Goal: Information Seeking & Learning: Learn about a topic

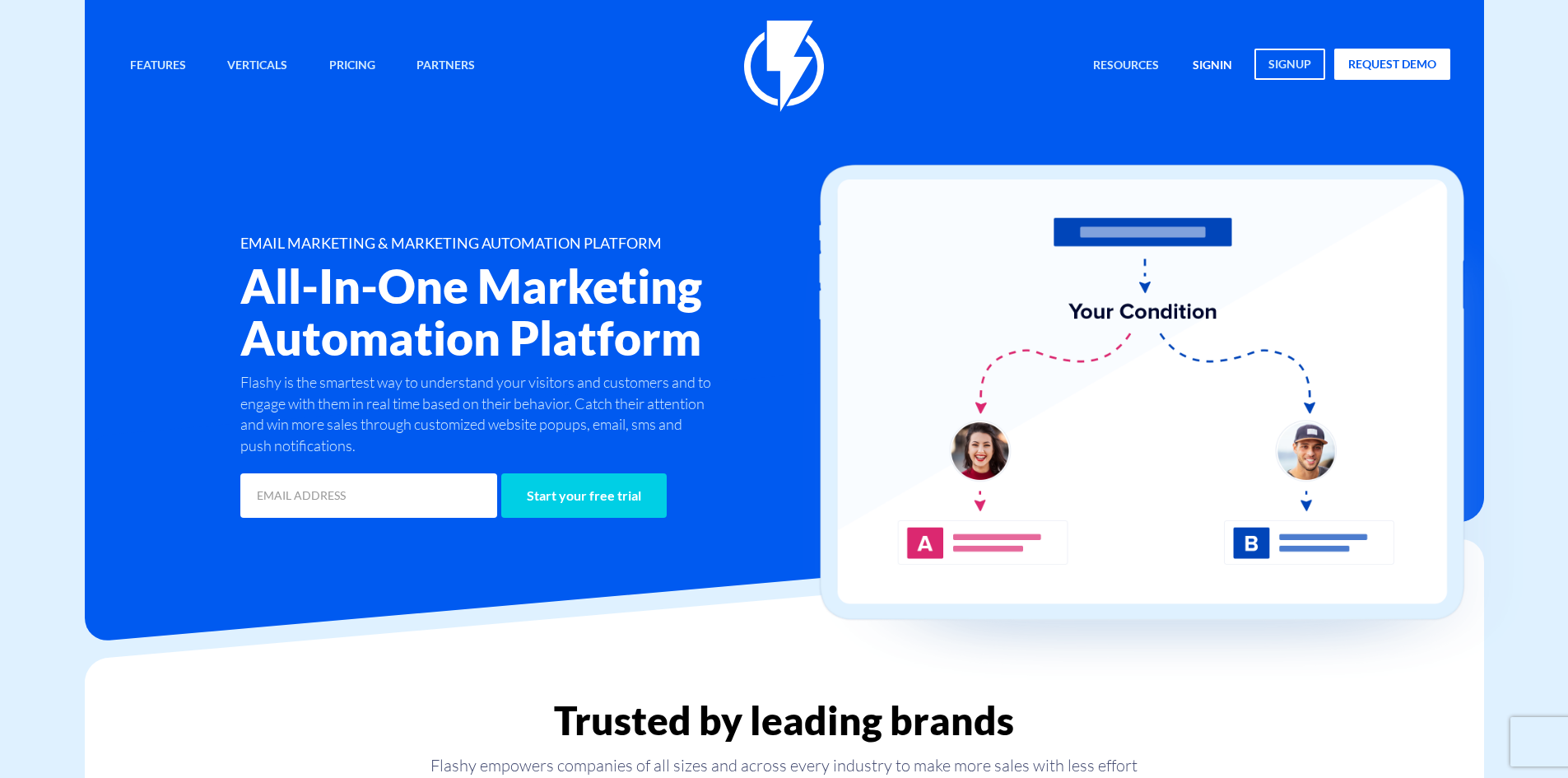
click at [1215, 63] on link "signin" at bounding box center [1212, 66] width 65 height 35
click at [1209, 65] on link "signin" at bounding box center [1212, 66] width 65 height 35
click at [334, 70] on link "Pricing" at bounding box center [352, 66] width 71 height 35
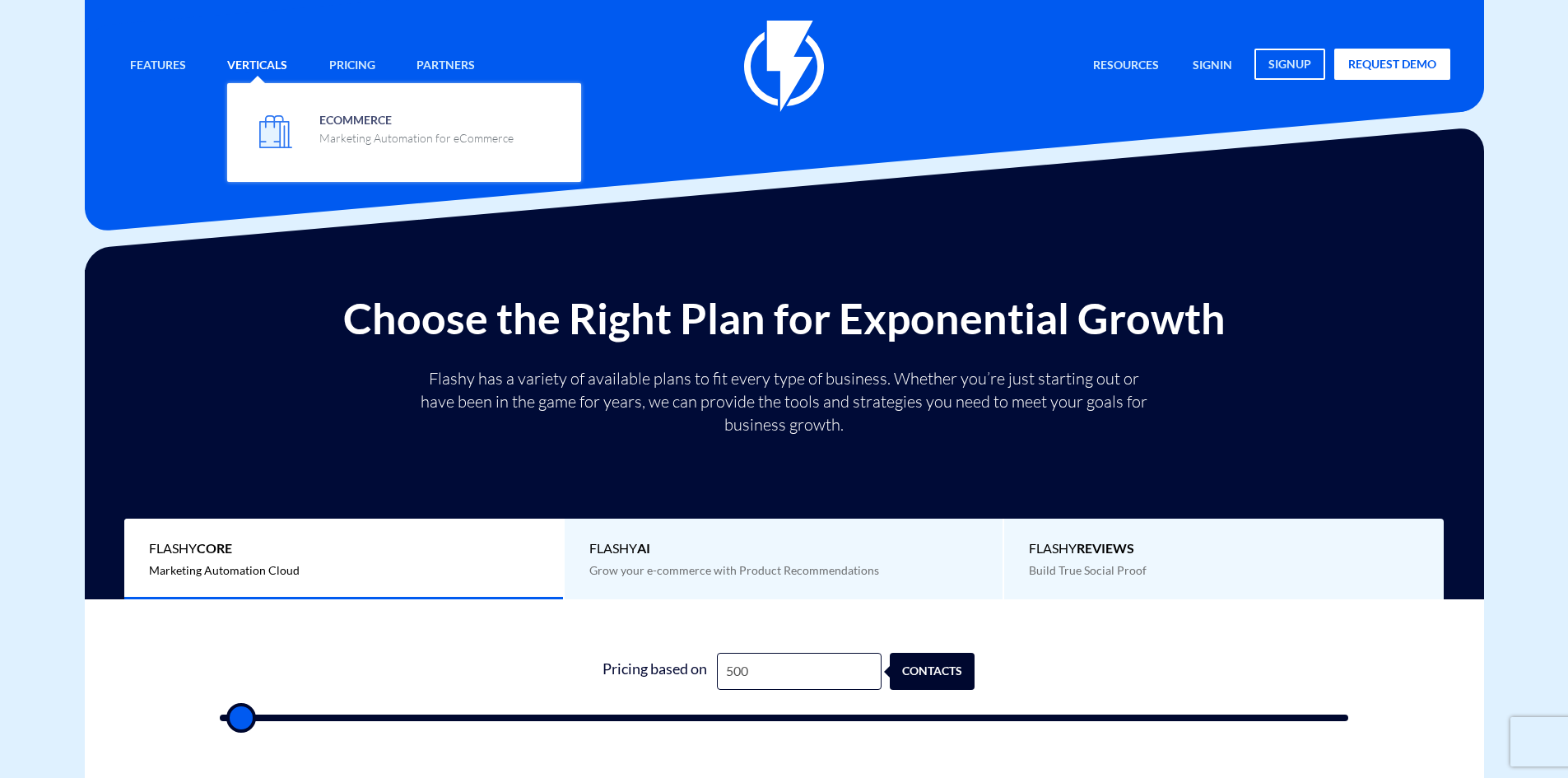
click at [263, 66] on link "Verticals" at bounding box center [258, 66] width 85 height 35
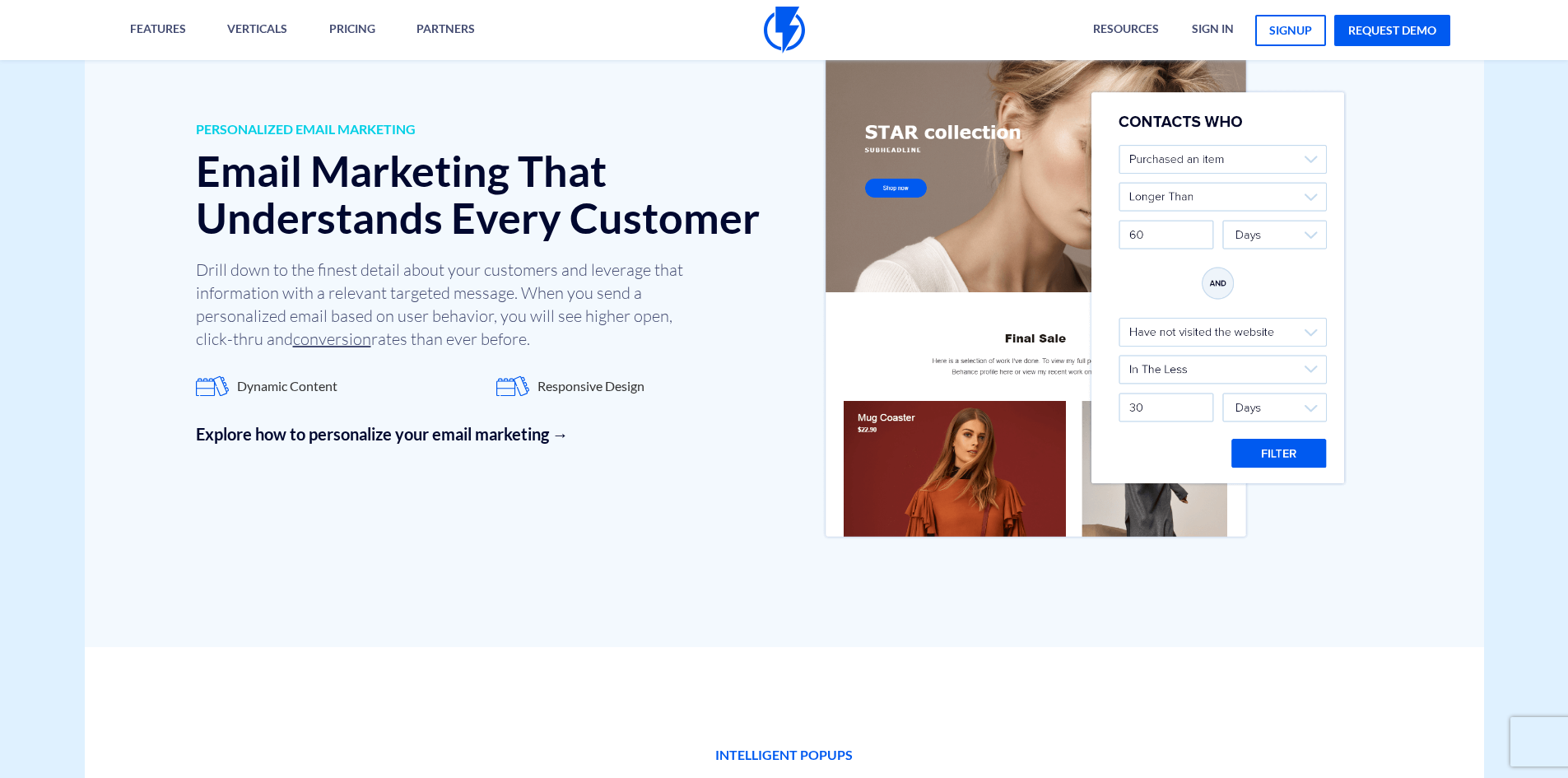
scroll to position [1976, 0]
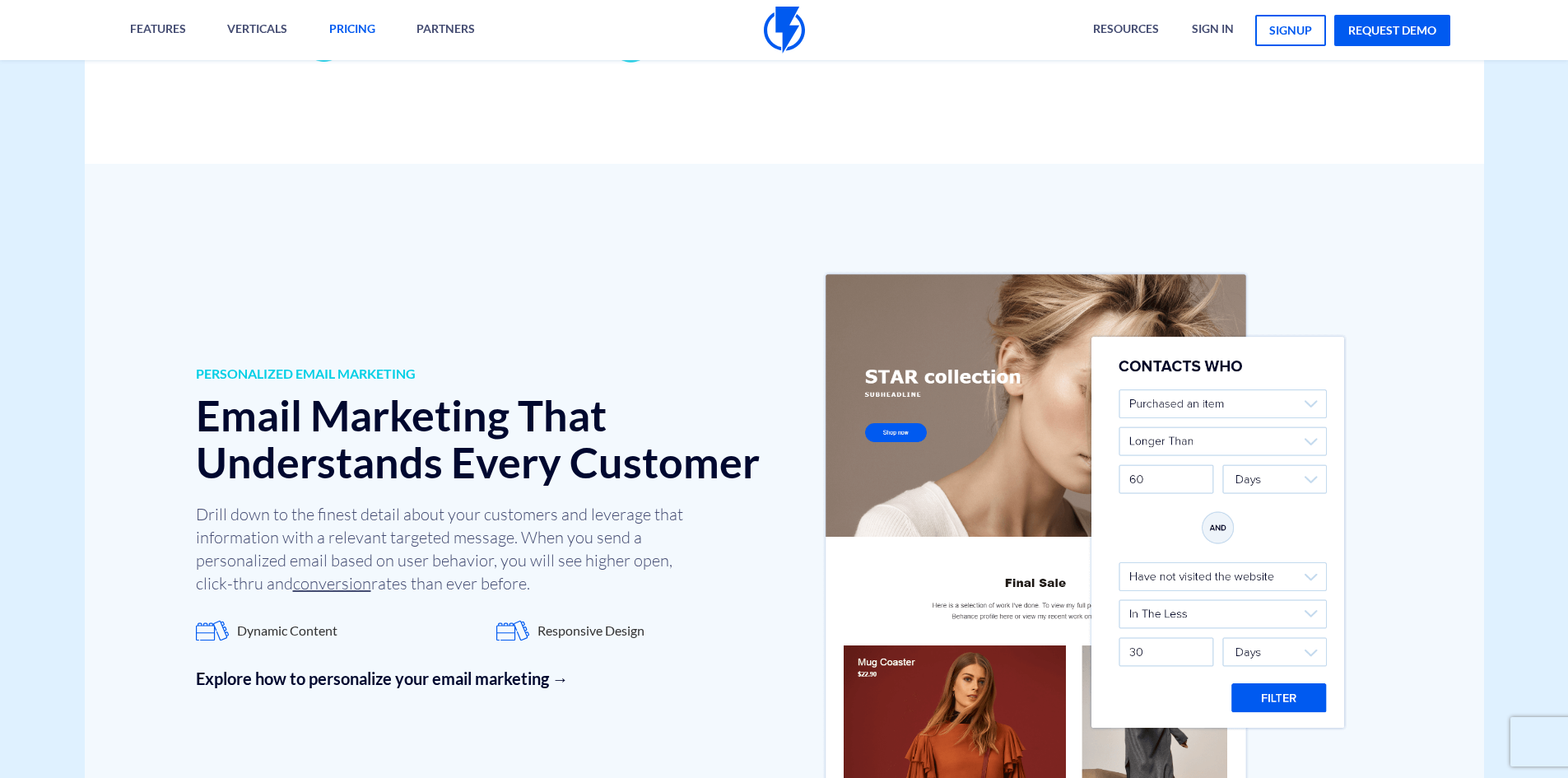
click at [336, 27] on link "pricing" at bounding box center [352, 30] width 71 height 60
